Goal: Information Seeking & Learning: Check status

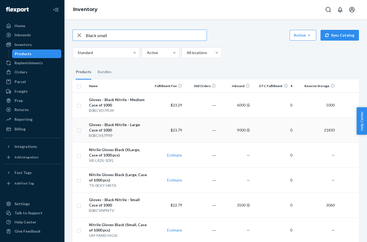
type input "Black small"
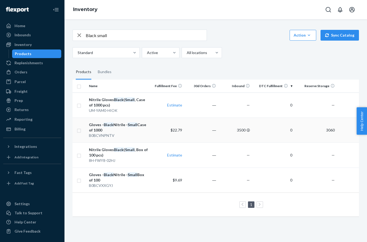
click at [311, 126] on td "3060" at bounding box center [316, 130] width 42 height 25
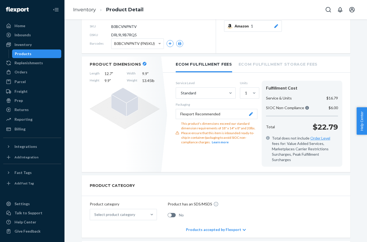
scroll to position [53, 0]
click at [81, 12] on link "Inventory" at bounding box center [84, 10] width 23 height 6
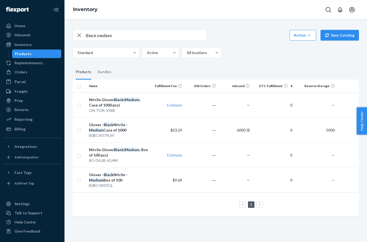
click at [166, 35] on input "Black medium" at bounding box center [146, 35] width 121 height 11
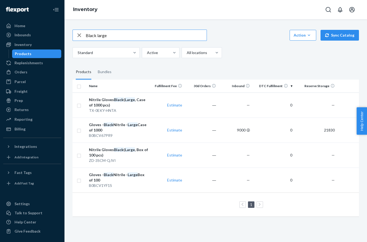
click at [98, 35] on input "Black large" at bounding box center [146, 35] width 121 height 11
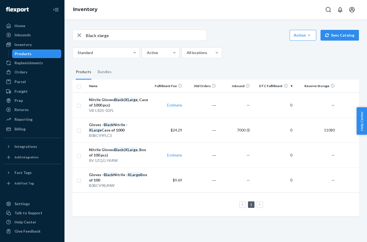
click at [164, 37] on input "Black xlarge" at bounding box center [146, 35] width 121 height 11
click at [99, 35] on input "Black xlarge" at bounding box center [146, 35] width 121 height 11
type input "Black xxlarge"
